Goal: Obtain resource: Obtain resource

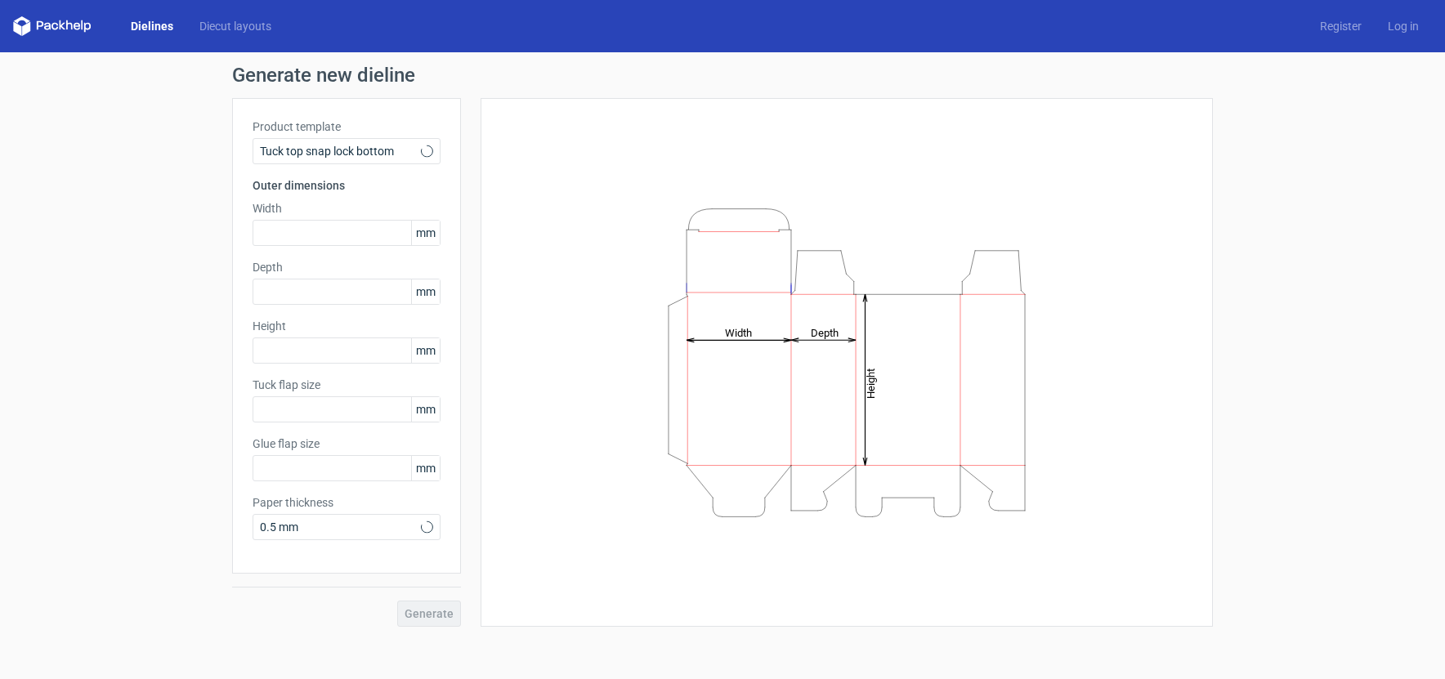
type input "15"
type input "10"
click at [388, 154] on span "Tuck top snap lock bottom" at bounding box center [340, 151] width 161 height 16
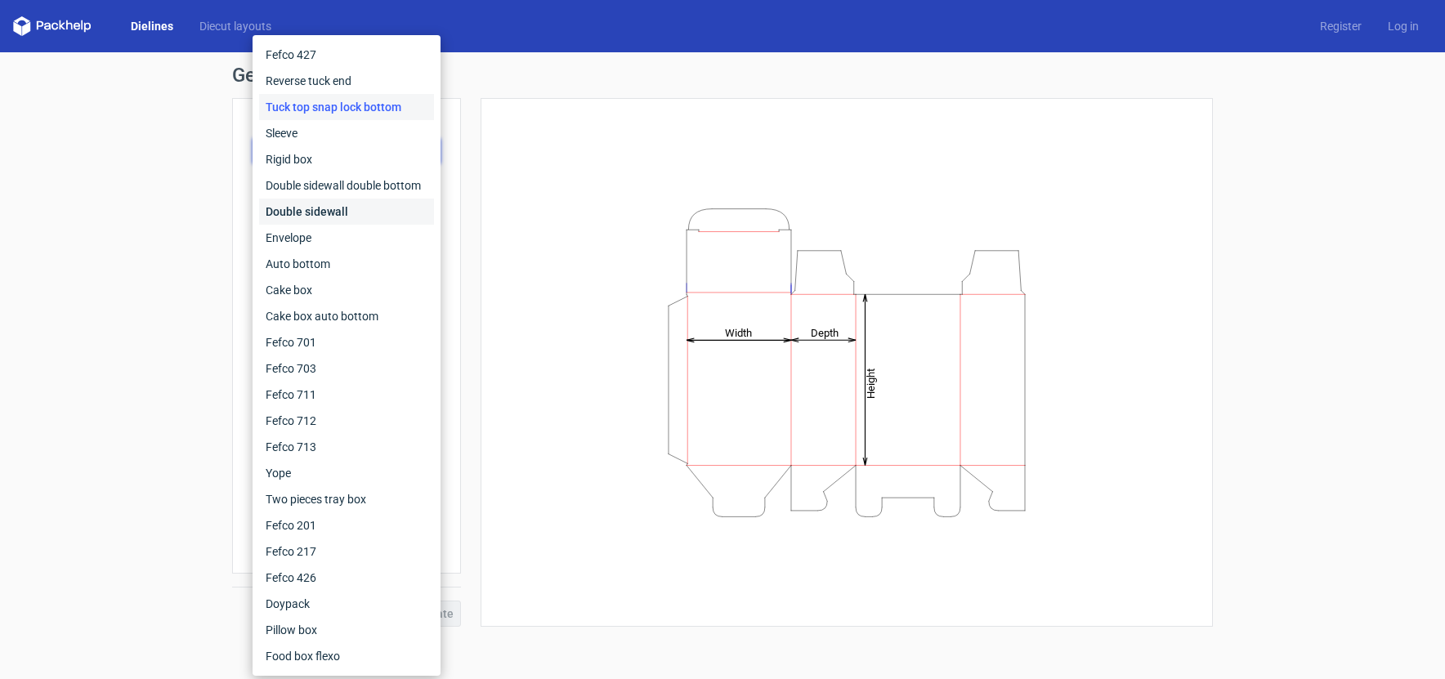
click at [368, 209] on div "Double sidewall" at bounding box center [346, 212] width 175 height 26
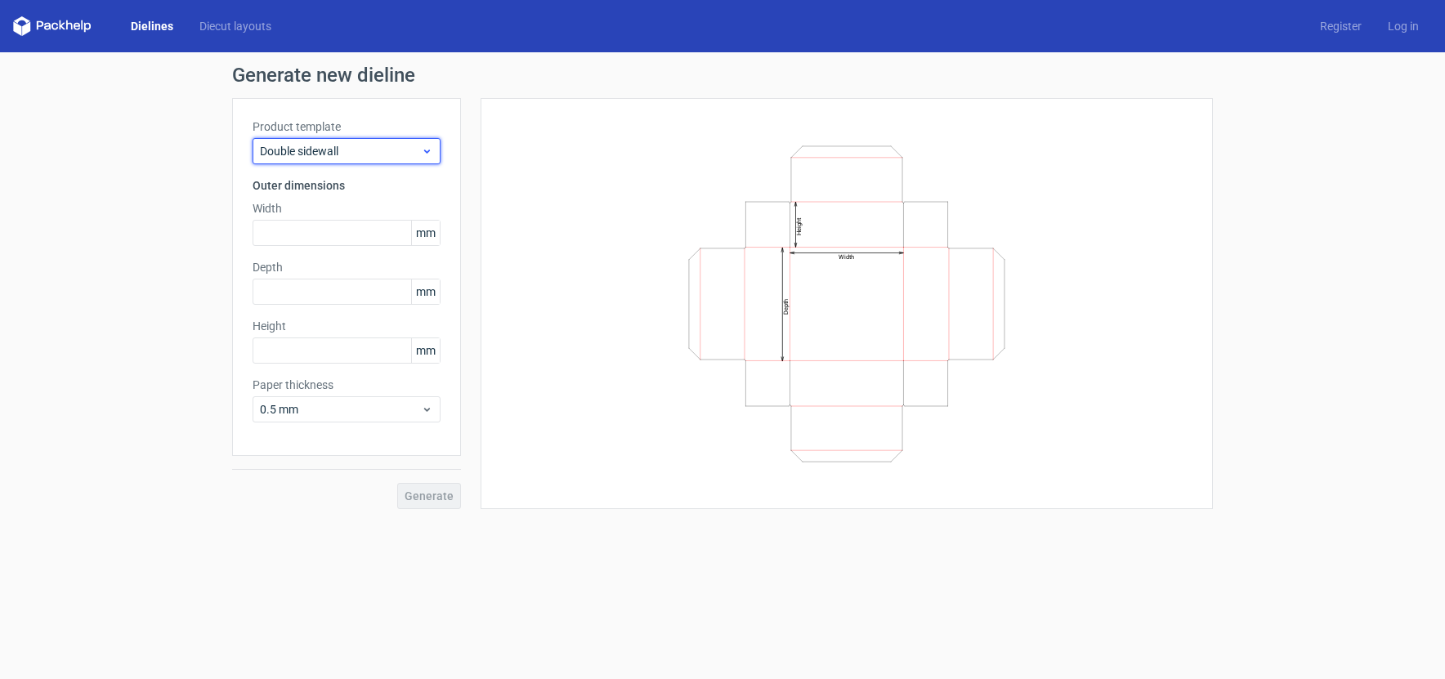
click at [355, 159] on div "Double sidewall" at bounding box center [347, 151] width 188 height 26
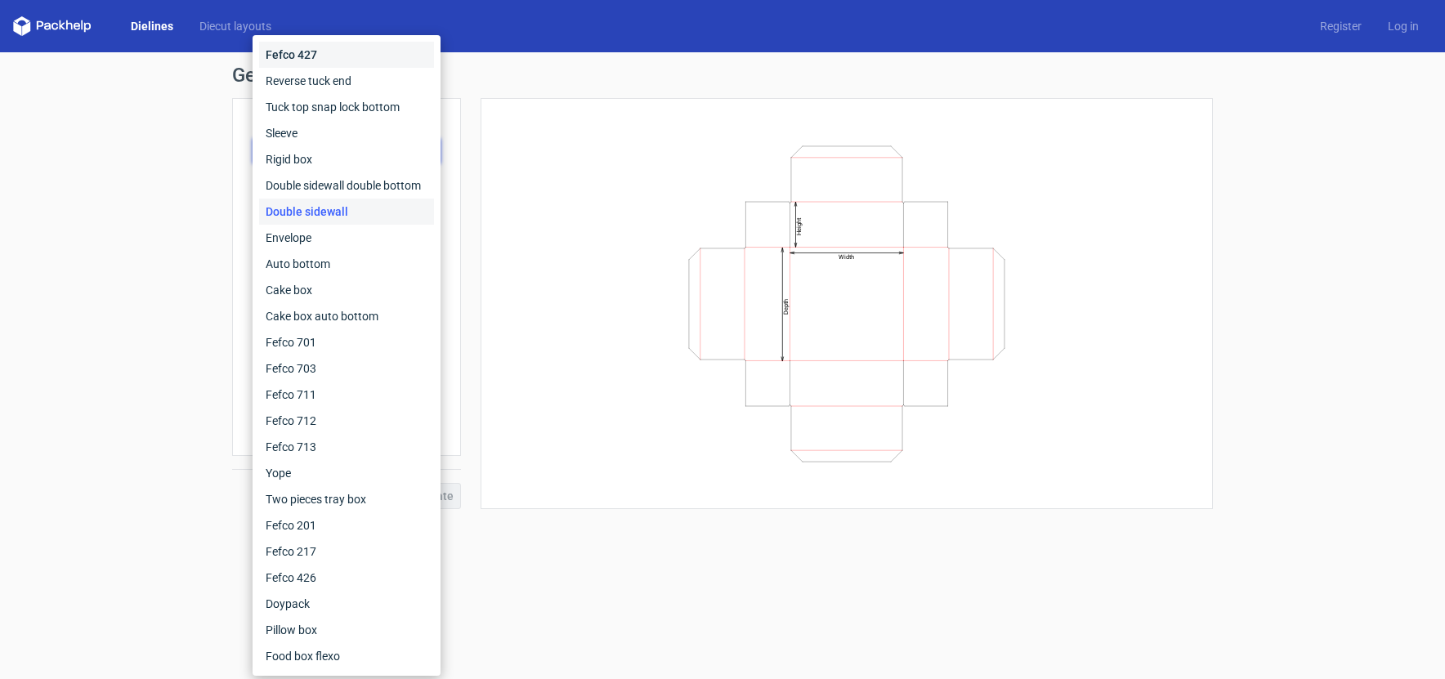
click at [363, 49] on div "Fefco 427" at bounding box center [346, 55] width 175 height 26
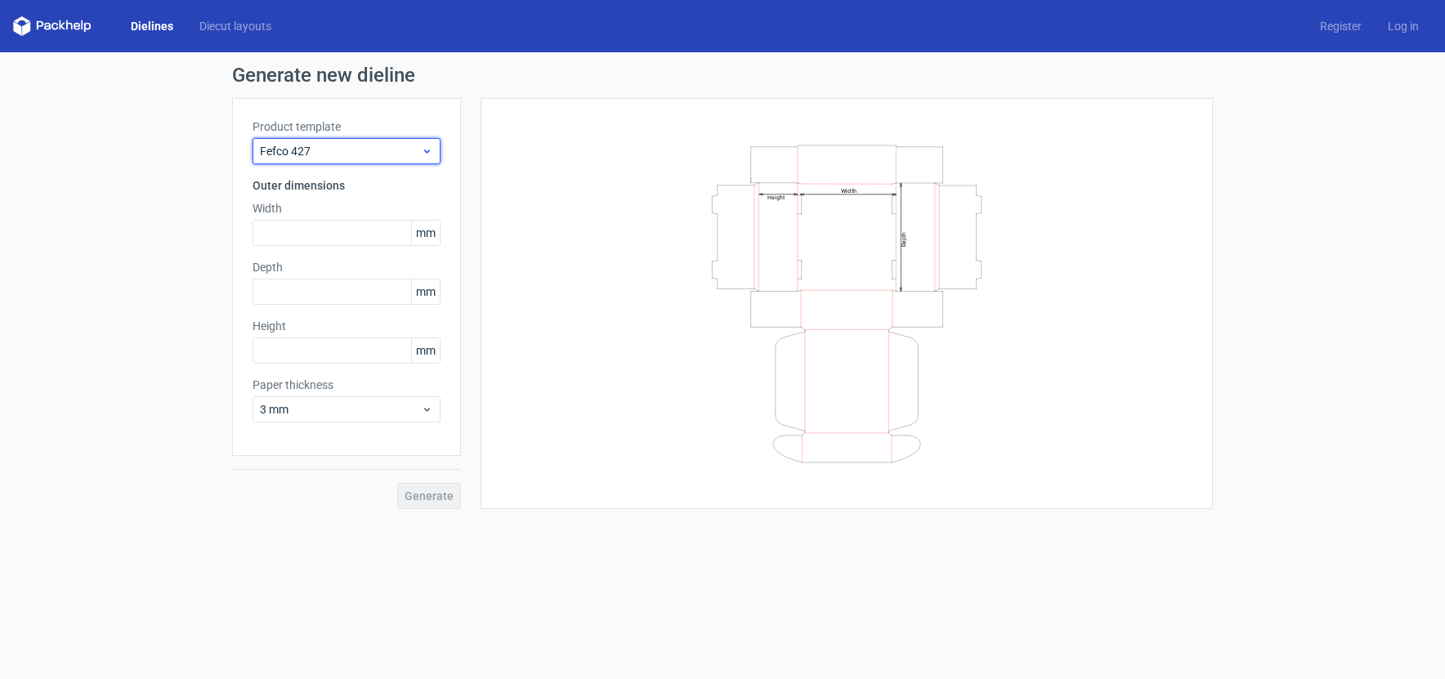
click at [334, 138] on div "Fefco 427" at bounding box center [347, 151] width 188 height 26
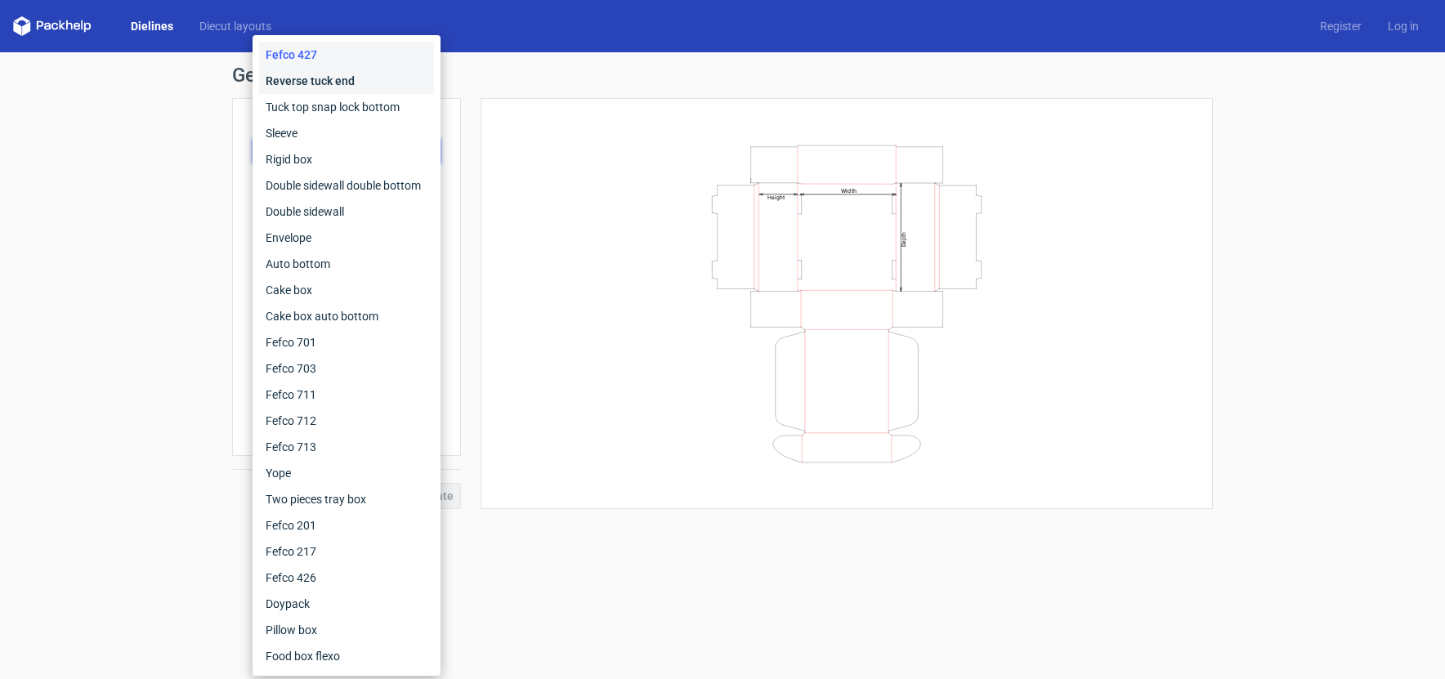
click at [352, 86] on div "Reverse tuck end" at bounding box center [346, 81] width 175 height 26
click at [352, 85] on h1 "Generate new dieline" at bounding box center [722, 75] width 981 height 20
